Goal: Task Accomplishment & Management: Use online tool/utility

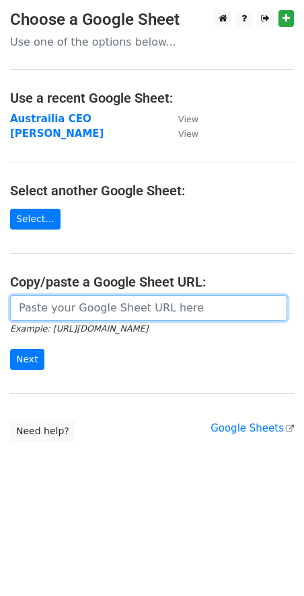
click at [56, 310] on input "url" at bounding box center [148, 308] width 277 height 26
paste input "[URL][DOMAIN_NAME]"
type input "[URL][DOMAIN_NAME]"
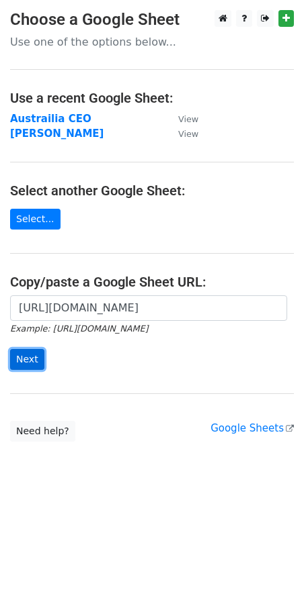
click at [26, 354] on input "Next" at bounding box center [27, 359] width 34 height 21
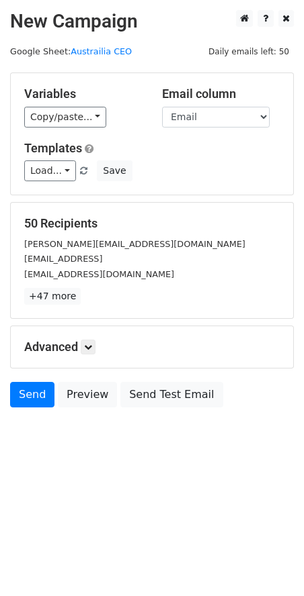
click at [80, 345] on h5 "Advanced" at bounding box center [151, 347] width 255 height 15
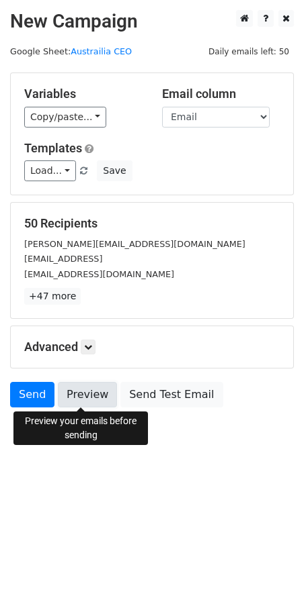
click at [78, 387] on link "Preview" at bounding box center [87, 395] width 59 height 26
drag, startPoint x: 89, startPoint y: 398, endPoint x: 77, endPoint y: 380, distance: 20.9
click at [89, 398] on link "Preview" at bounding box center [87, 395] width 59 height 26
click at [83, 401] on link "Preview" at bounding box center [87, 395] width 59 height 26
click at [83, 346] on h5 "Advanced" at bounding box center [151, 347] width 255 height 15
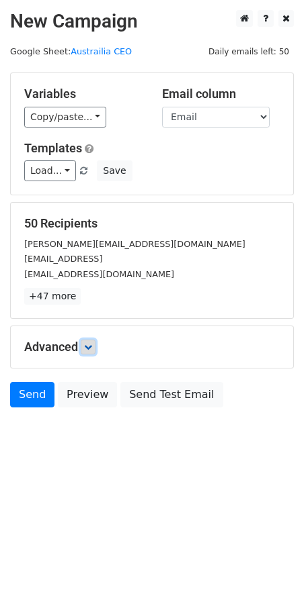
click at [83, 346] on link at bounding box center [88, 347] width 15 height 15
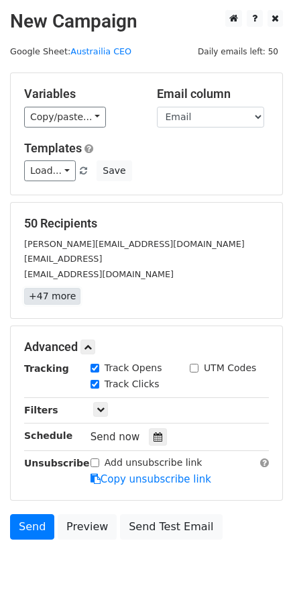
click at [71, 305] on link "+47 more" at bounding box center [52, 296] width 56 height 17
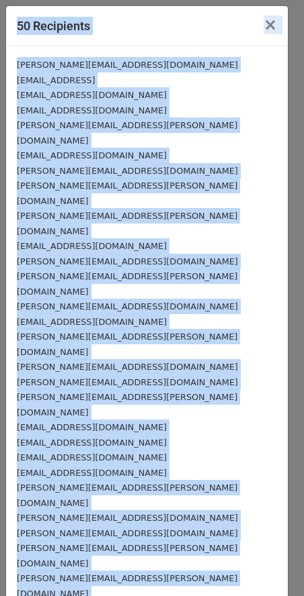
drag, startPoint x: 162, startPoint y: 523, endPoint x: 40, endPoint y: -38, distance: 574.5
click at [40, 0] on html "New Campaign Daily emails left: 50 Google Sheet: Austrailia CEO Variables Copy/…" at bounding box center [152, 327] width 304 height 654
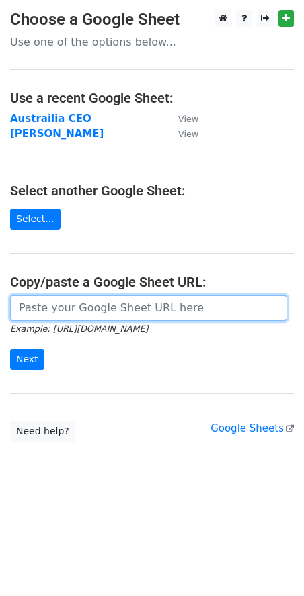
click at [122, 307] on input "url" at bounding box center [148, 308] width 277 height 26
paste input "https://docs.google.com/spreadsheets/d/1WSm_NTbMbOyyv-bMqREaPexa8rBwlqYOP1cgJJR…"
type input "https://docs.google.com/spreadsheets/d/1WSm_NTbMbOyyv-bMqREaPexa8rBwlqYOP1cgJJR…"
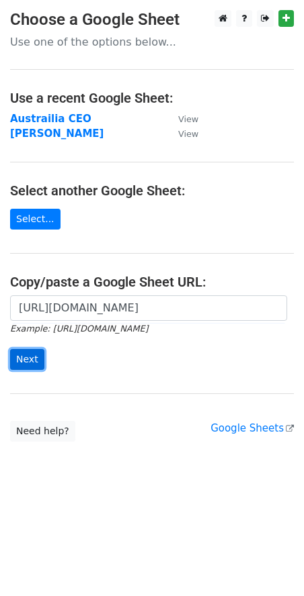
click at [35, 359] on input "Next" at bounding box center [27, 359] width 34 height 21
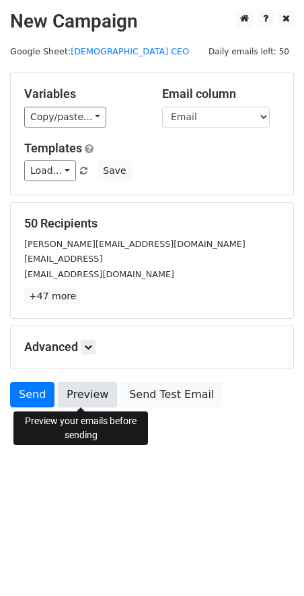
click at [80, 402] on link "Preview" at bounding box center [87, 395] width 59 height 26
click at [77, 389] on link "Preview" at bounding box center [87, 395] width 59 height 26
click at [83, 398] on link "Preview" at bounding box center [87, 395] width 59 height 26
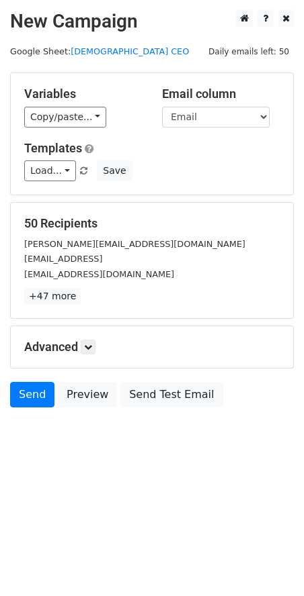
click at [81, 282] on div "50 Recipients doug@blankabrand.com matt@koat.ai etai@secoda.co +47 more 50 Reci…" at bounding box center [151, 260] width 255 height 89
click at [66, 290] on link "+47 more" at bounding box center [52, 296] width 56 height 17
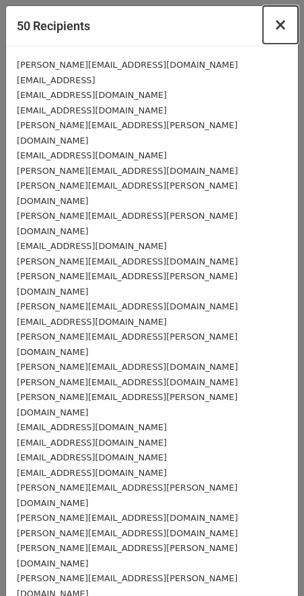
click at [273, 25] on span "×" at bounding box center [279, 24] width 13 height 19
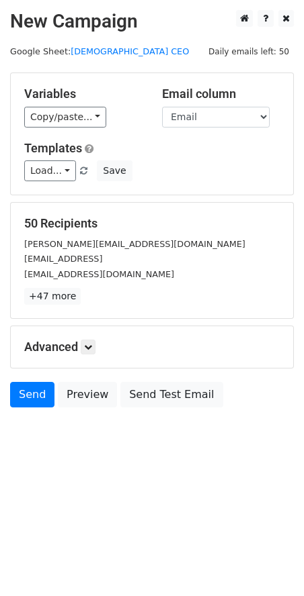
click at [204, 103] on div "Email column First Name Email" at bounding box center [221, 107] width 138 height 41
click at [198, 117] on select "First Name Email" at bounding box center [215, 117] width 107 height 21
select select "First Name"
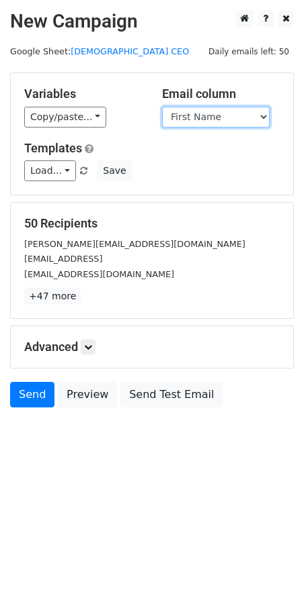
click at [162, 107] on select "First Name Email" at bounding box center [215, 117] width 107 height 21
click at [75, 177] on div "Load... No templates saved Save" at bounding box center [151, 170] width 275 height 21
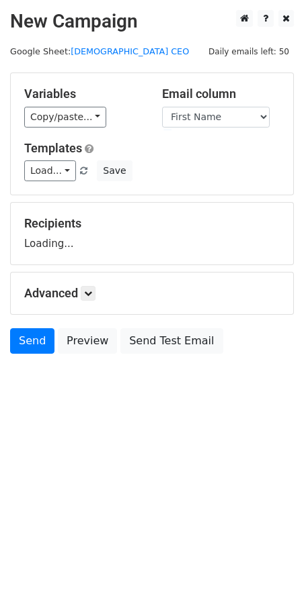
click at [75, 240] on div "Recipients Loading..." at bounding box center [151, 233] width 255 height 35
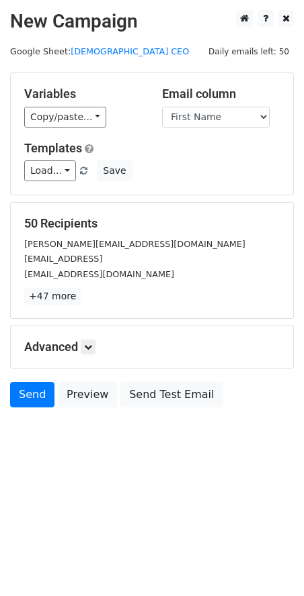
click at [66, 261] on small "[EMAIL_ADDRESS]" at bounding box center [63, 259] width 78 height 10
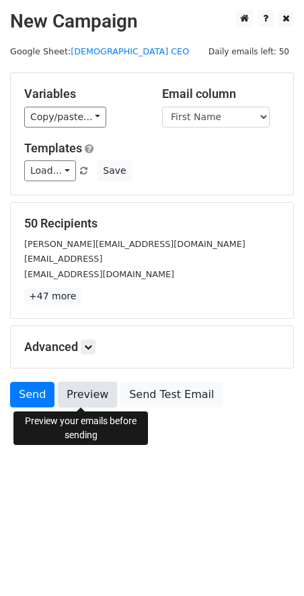
click at [87, 403] on link "Preview" at bounding box center [87, 395] width 59 height 26
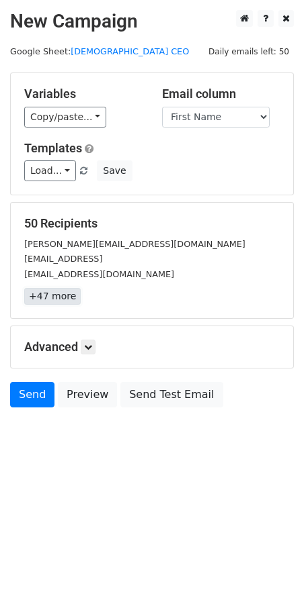
click at [74, 299] on link "+47 more" at bounding box center [52, 296] width 56 height 17
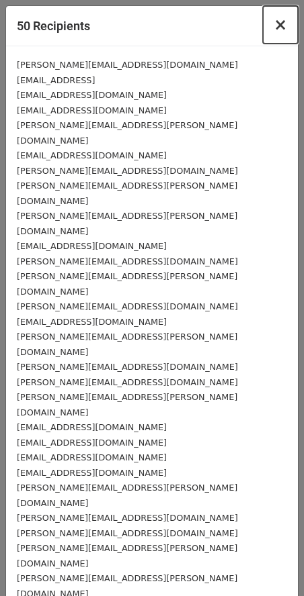
click at [273, 30] on span "×" at bounding box center [279, 24] width 13 height 19
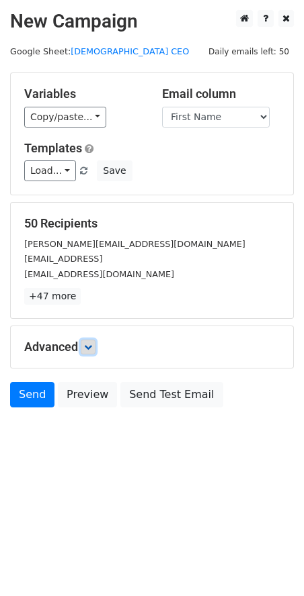
click at [89, 350] on icon at bounding box center [88, 347] width 8 height 8
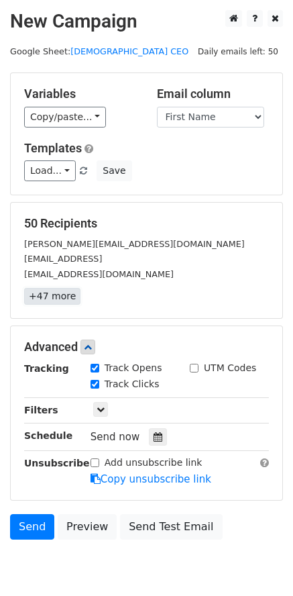
click at [67, 289] on link "+47 more" at bounding box center [52, 296] width 56 height 17
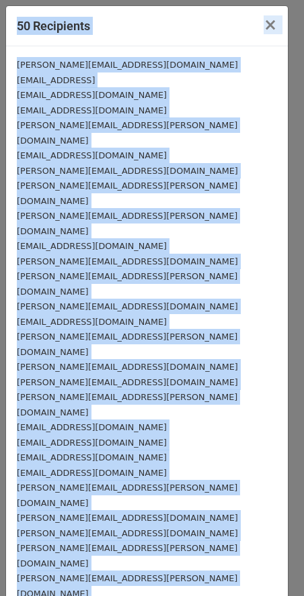
drag, startPoint x: 144, startPoint y: 522, endPoint x: -5, endPoint y: -8, distance: 550.4
click at [0, 0] on html "New Campaign Daily emails left: 50 Google Sheet: Canadian CEO Variables Copy/pa…" at bounding box center [152, 327] width 304 height 654
click at [263, 28] on span "×" at bounding box center [269, 24] width 13 height 19
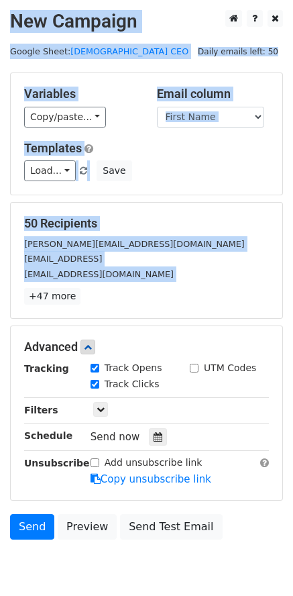
click at [154, 182] on div "Variables Copy/paste... {{First Name}} {{Email}} Email column First Name Email …" at bounding box center [147, 134] width 272 height 122
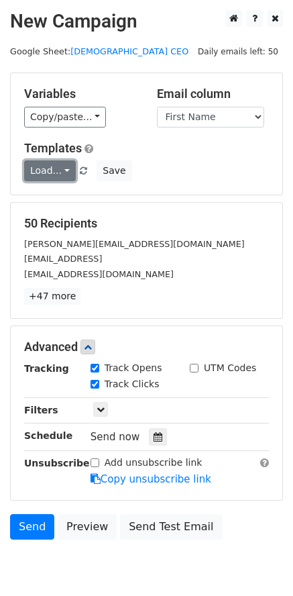
click at [60, 169] on link "Load..." at bounding box center [50, 170] width 52 height 21
click at [118, 235] on div "50 Recipients doug@blankabrand.com matt@koat.ai etai@secoda.co +47 more 50 Reci…" at bounding box center [146, 260] width 245 height 89
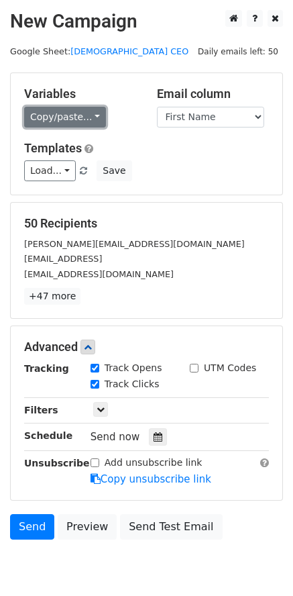
click at [57, 113] on link "Copy/paste..." at bounding box center [65, 117] width 82 height 21
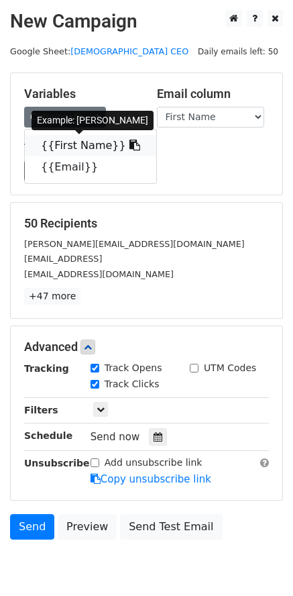
click at [93, 143] on link "{{First Name}}" at bounding box center [91, 145] width 132 height 21
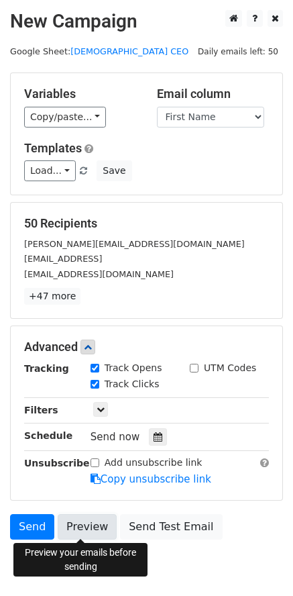
click at [84, 523] on link "Preview" at bounding box center [87, 527] width 59 height 26
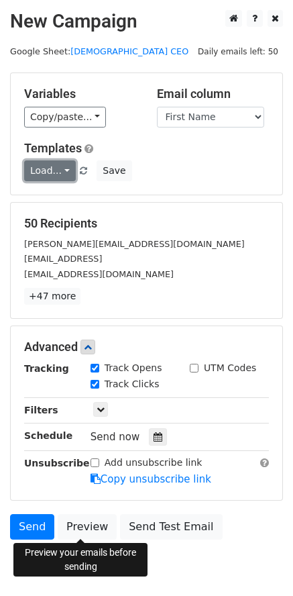
click at [49, 169] on link "Load..." at bounding box center [50, 170] width 52 height 21
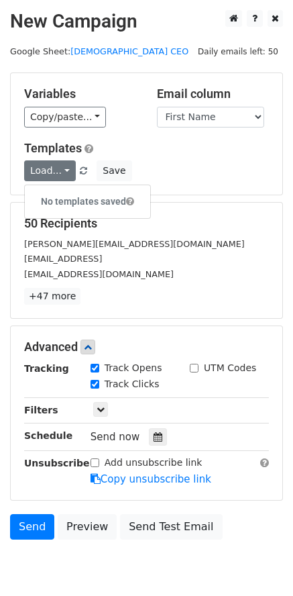
click at [71, 171] on span "Load... No templates saved" at bounding box center [57, 171] width 66 height 12
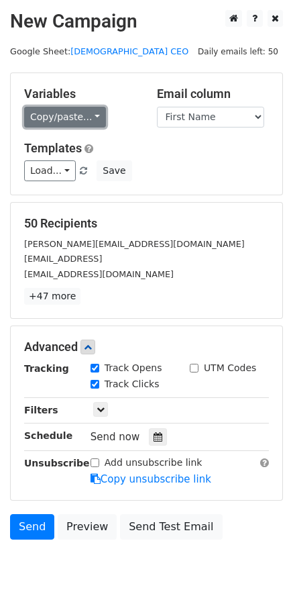
click at [57, 109] on link "Copy/paste..." at bounding box center [65, 117] width 82 height 21
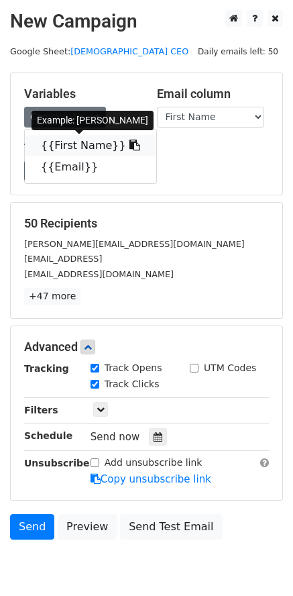
click at [84, 144] on link "{{First Name}}" at bounding box center [91, 145] width 132 height 21
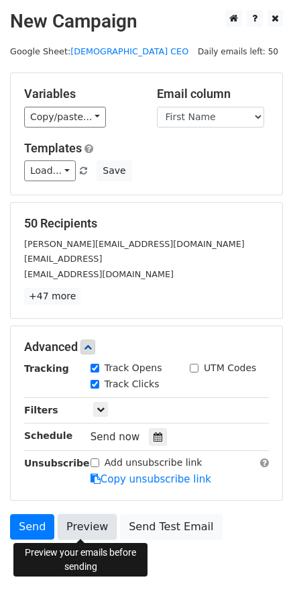
click at [76, 525] on link "Preview" at bounding box center [87, 527] width 59 height 26
click at [94, 524] on link "Preview" at bounding box center [87, 527] width 59 height 26
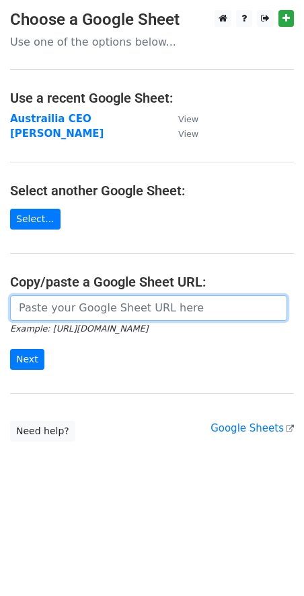
click at [63, 314] on input "url" at bounding box center [148, 308] width 277 height 26
paste input "[URL][DOMAIN_NAME]"
type input "[URL][DOMAIN_NAME]"
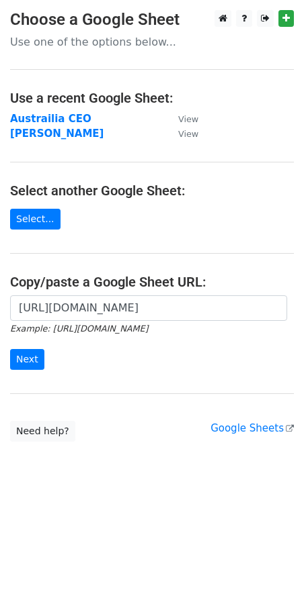
scroll to position [0, 0]
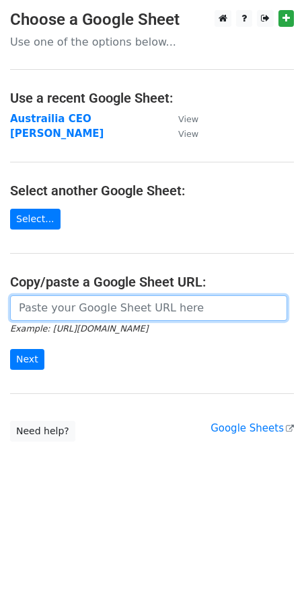
click at [58, 317] on input "url" at bounding box center [148, 308] width 277 height 26
paste input "[URL][DOMAIN_NAME]"
type input "[URL][DOMAIN_NAME]"
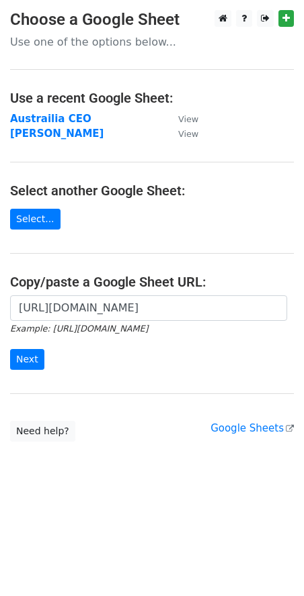
click at [42, 359] on form "[URL][DOMAIN_NAME] Example: [URL][DOMAIN_NAME] Next" at bounding box center [151, 332] width 283 height 75
click at [37, 363] on input "Next" at bounding box center [27, 359] width 34 height 21
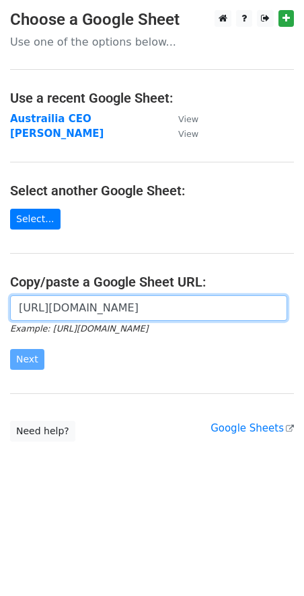
click at [104, 316] on input "[URL][DOMAIN_NAME]" at bounding box center [148, 308] width 277 height 26
click at [111, 314] on input "[URL][DOMAIN_NAME]" at bounding box center [148, 308] width 277 height 26
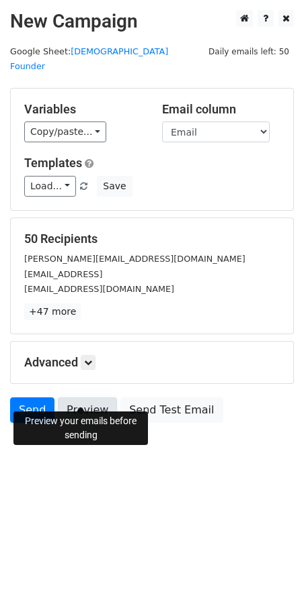
click at [85, 398] on link "Preview" at bounding box center [87, 411] width 59 height 26
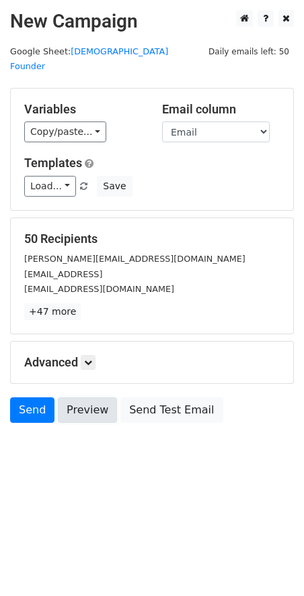
click at [72, 398] on link "Preview" at bounding box center [87, 411] width 59 height 26
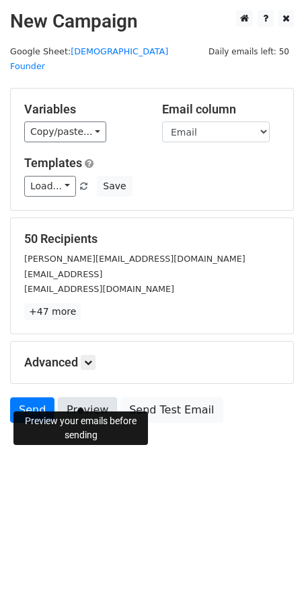
click at [83, 398] on link "Preview" at bounding box center [87, 411] width 59 height 26
click at [39, 398] on link "Send" at bounding box center [32, 411] width 44 height 26
